Goal: Manage account settings

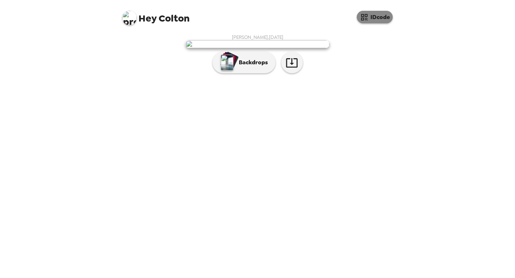
click at [373, 19] on button "IDcode" at bounding box center [375, 17] width 36 height 13
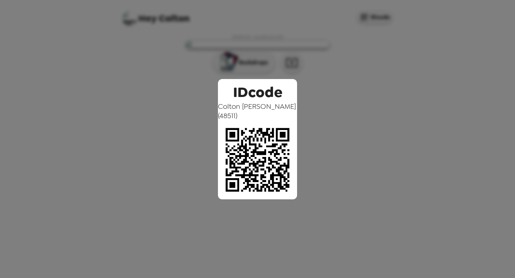
click at [346, 56] on div "IDcode [PERSON_NAME] ( 48511 )" at bounding box center [257, 139] width 515 height 278
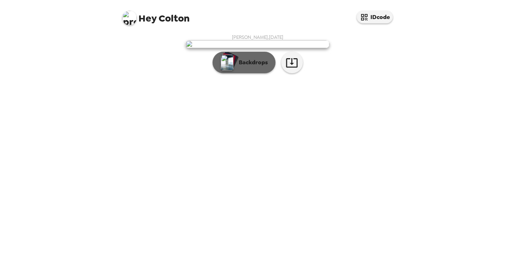
click at [255, 73] on button "Backdrops" at bounding box center [244, 63] width 63 height 22
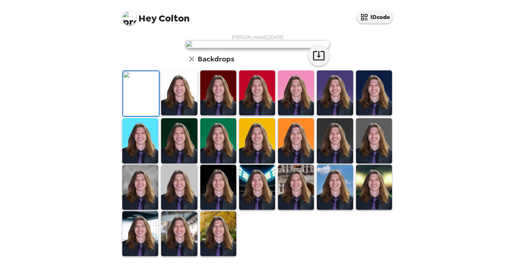
click at [128, 13] on img at bounding box center [129, 18] width 14 height 14
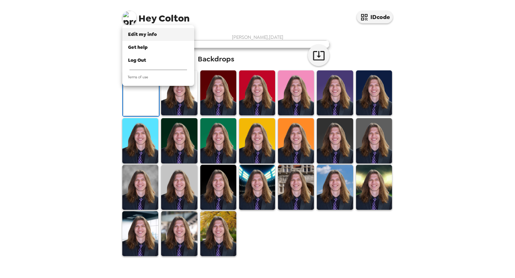
click at [143, 34] on span "Edit my info" at bounding box center [142, 34] width 29 height 6
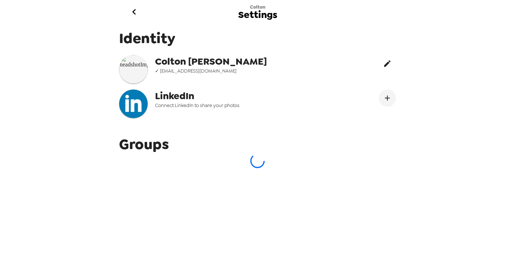
click at [384, 62] on icon "edit" at bounding box center [387, 63] width 9 height 9
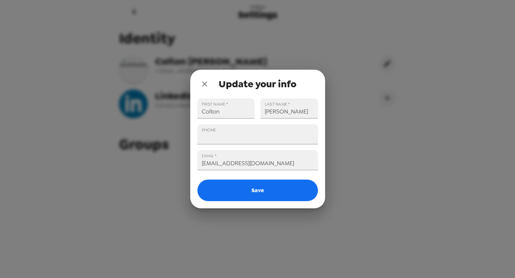
click at [205, 85] on icon "close" at bounding box center [204, 84] width 5 height 5
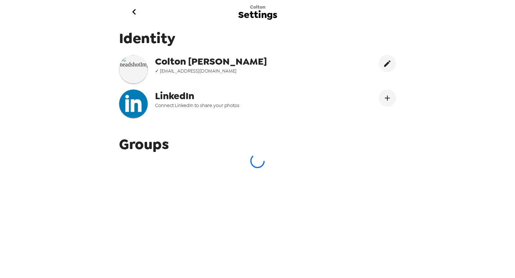
click at [132, 77] on img at bounding box center [133, 69] width 29 height 29
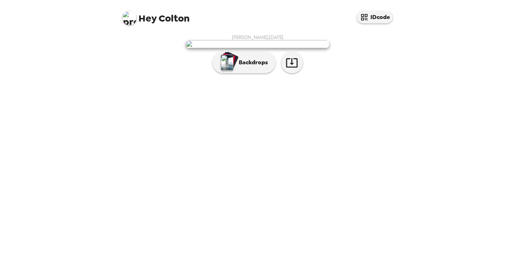
click at [277, 48] on img at bounding box center [258, 44] width 144 height 8
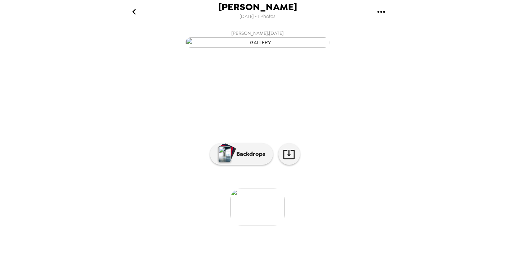
click at [254, 226] on img at bounding box center [257, 207] width 55 height 37
click at [377, 16] on icon "gallery menu" at bounding box center [381, 12] width 12 height 12
click at [377, 16] on div at bounding box center [257, 139] width 515 height 278
